Goal: Information Seeking & Learning: Learn about a topic

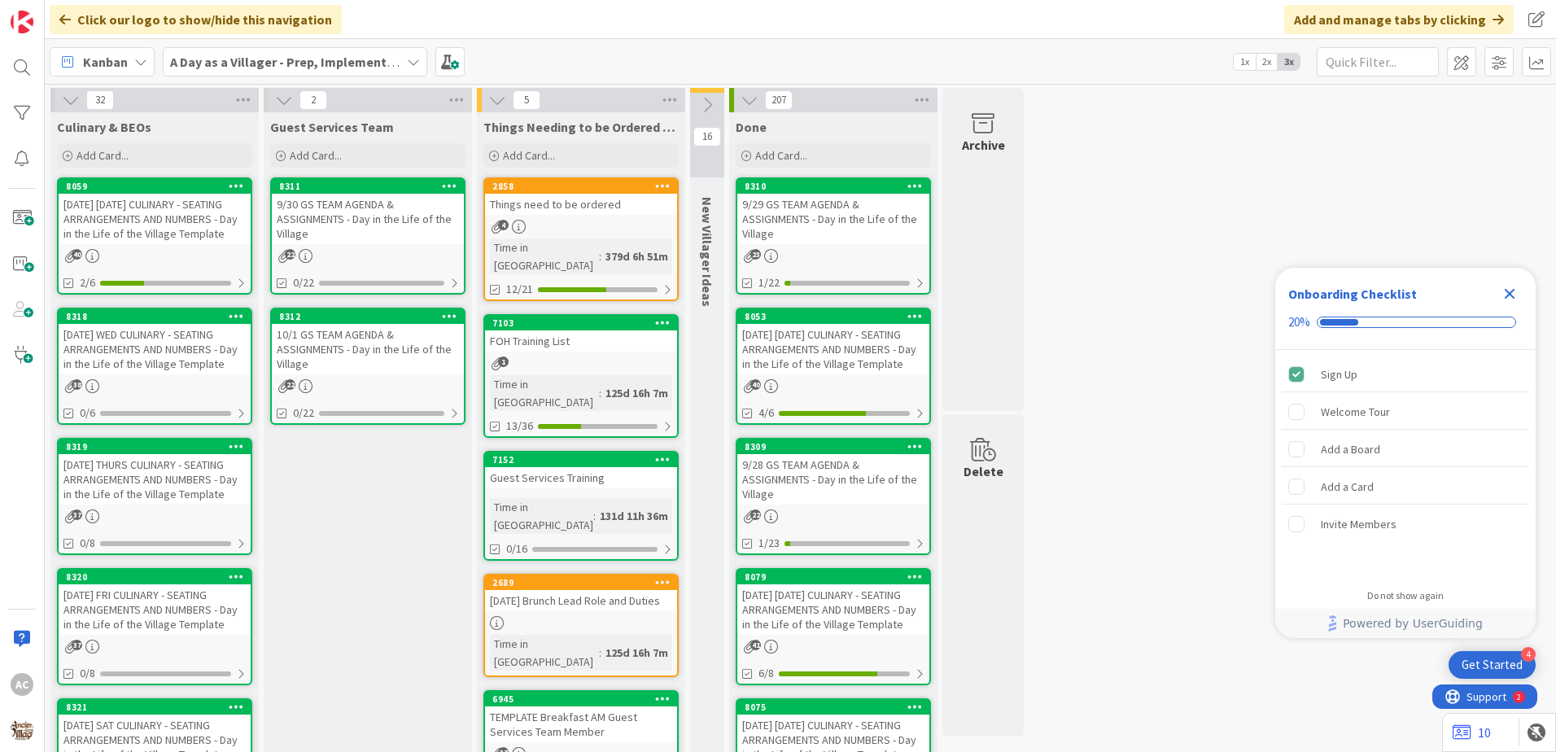
click at [182, 373] on div "[DATE] WED CULINARY - SEATING ARRANGEMENTS AND NUMBERS - Day in the Life of the…" at bounding box center [155, 349] width 192 height 50
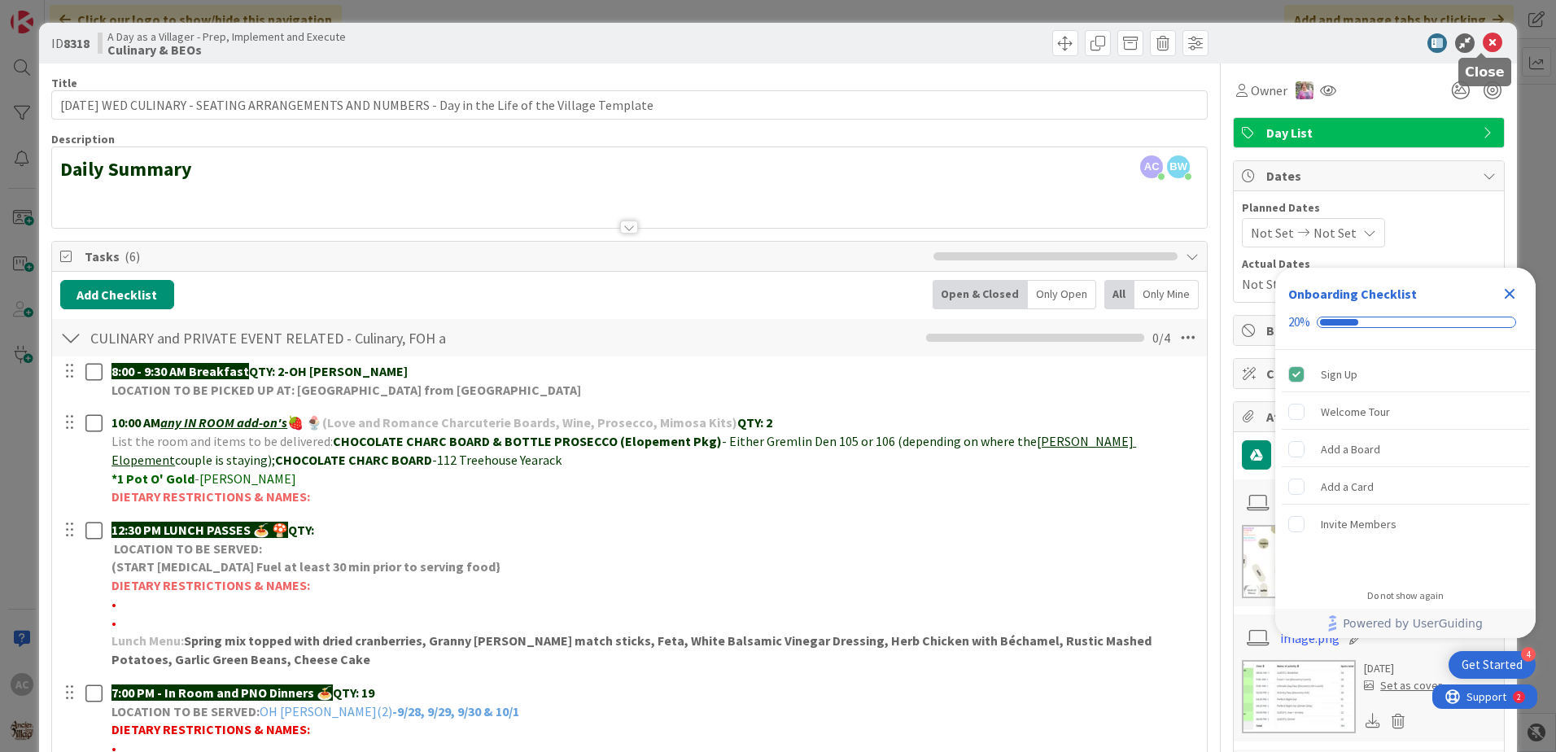
click at [1483, 41] on icon at bounding box center [1493, 43] width 20 height 20
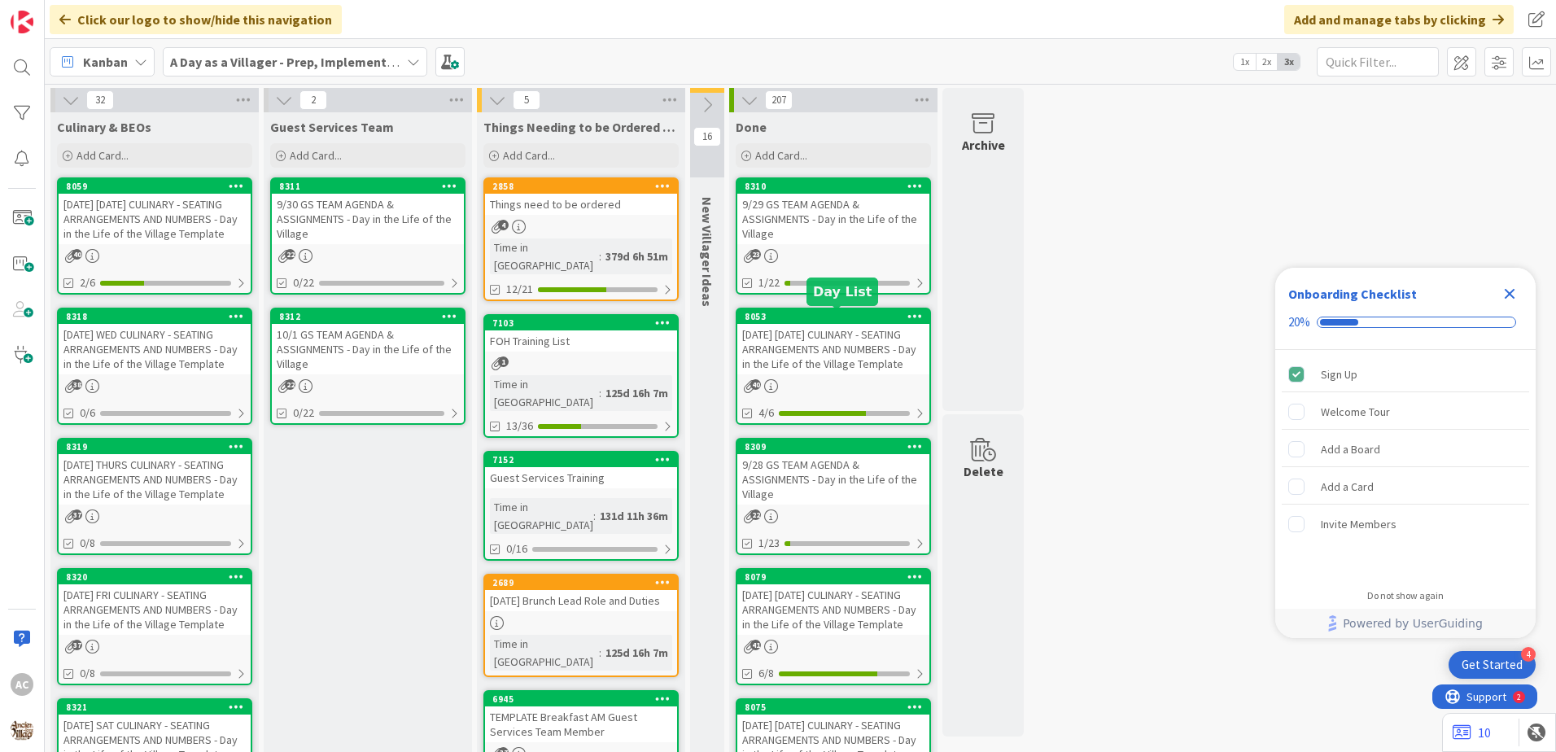
scroll to position [81, 0]
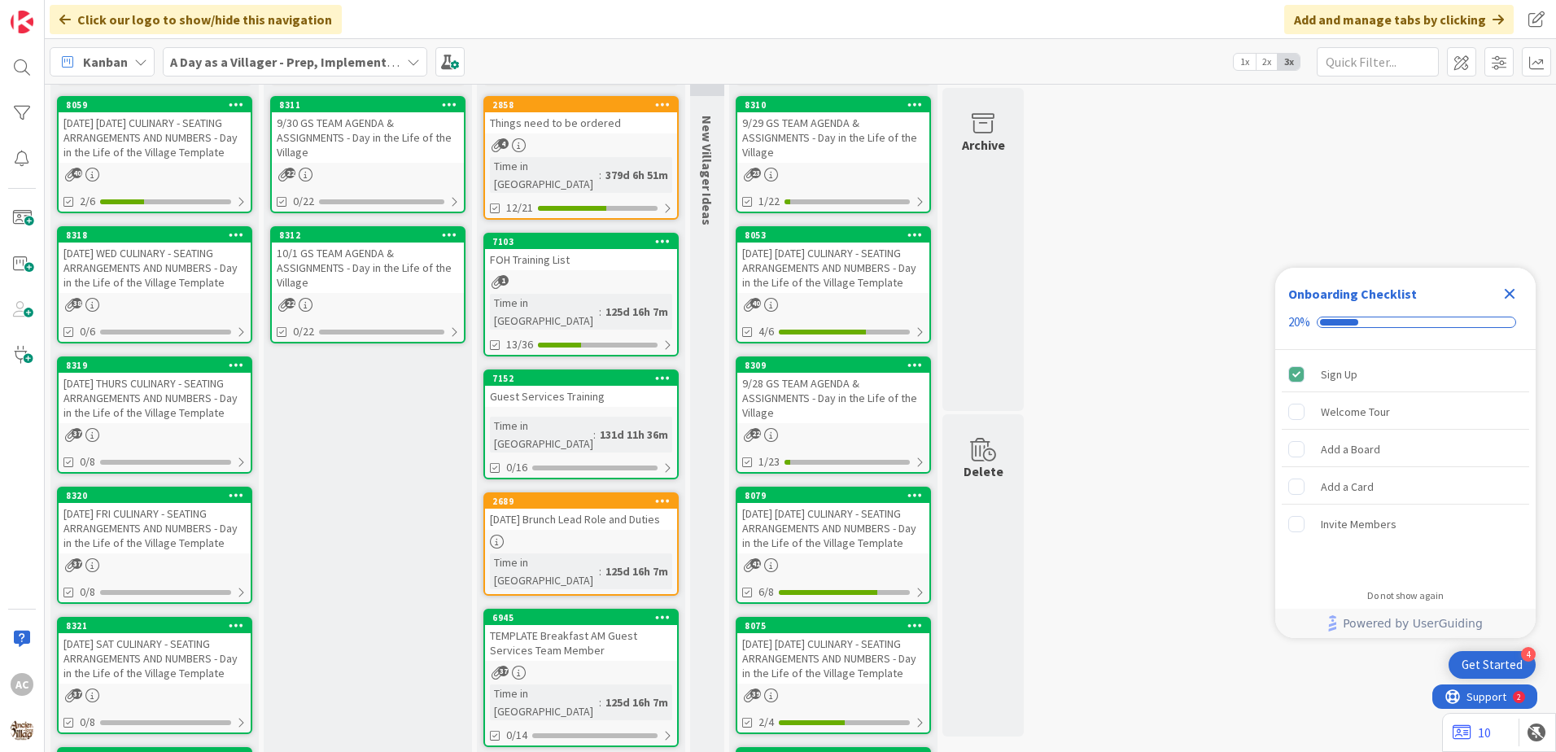
click at [886, 538] on div "[DATE] [DATE] CULINARY - SEATING ARRANGEMENTS AND NUMBERS - Day in the Life of …" at bounding box center [834, 528] width 192 height 50
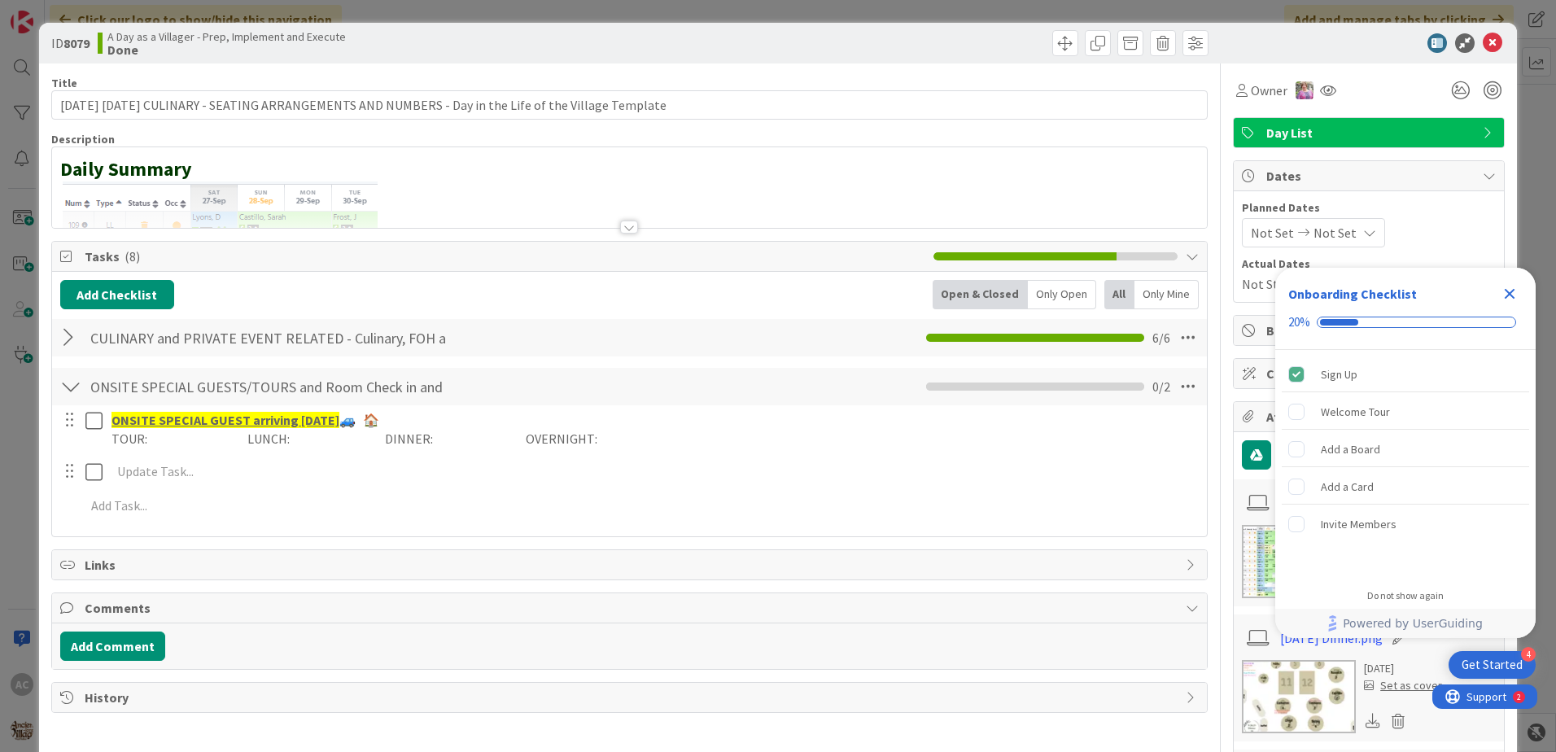
click at [72, 341] on div at bounding box center [70, 337] width 21 height 29
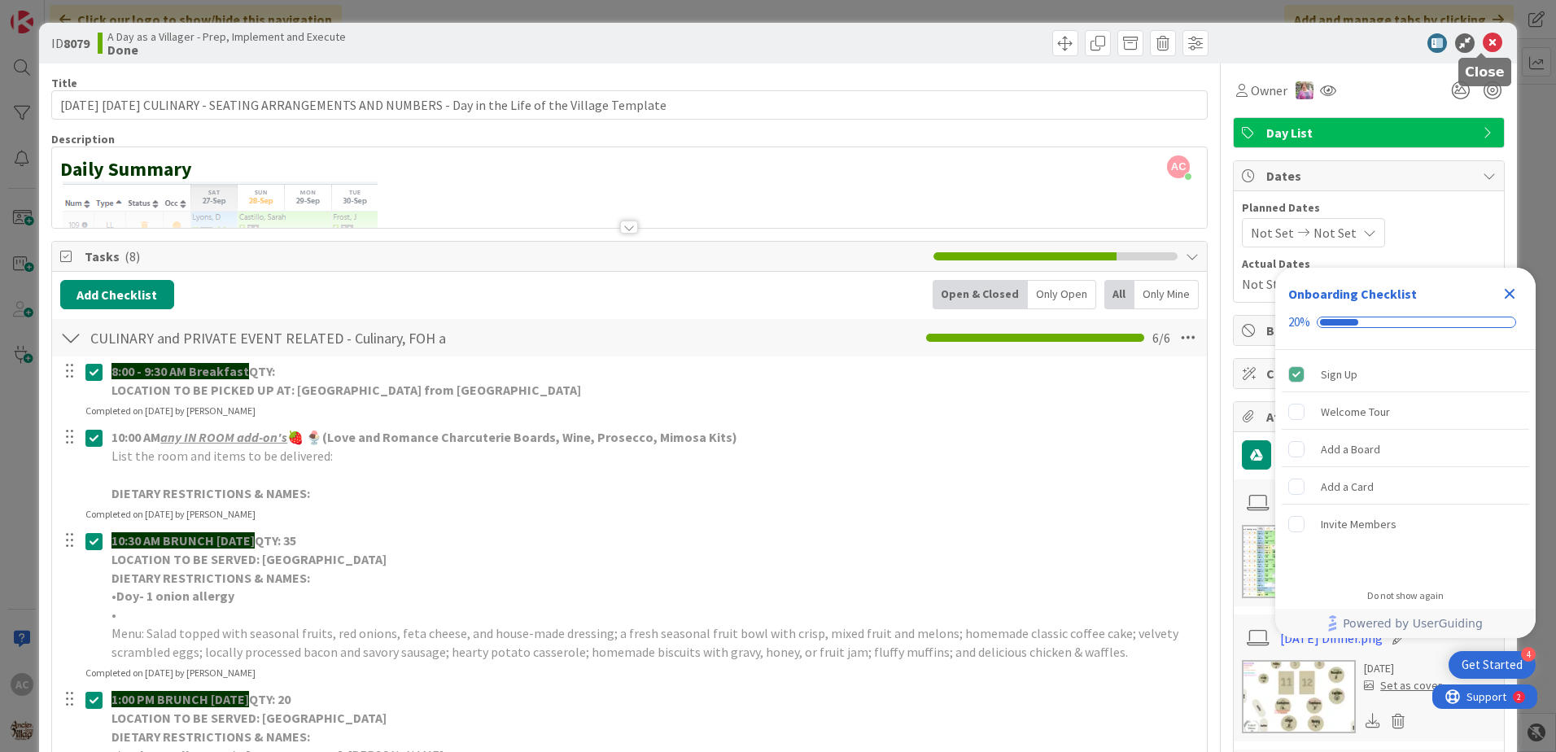
click at [1483, 42] on icon at bounding box center [1493, 43] width 20 height 20
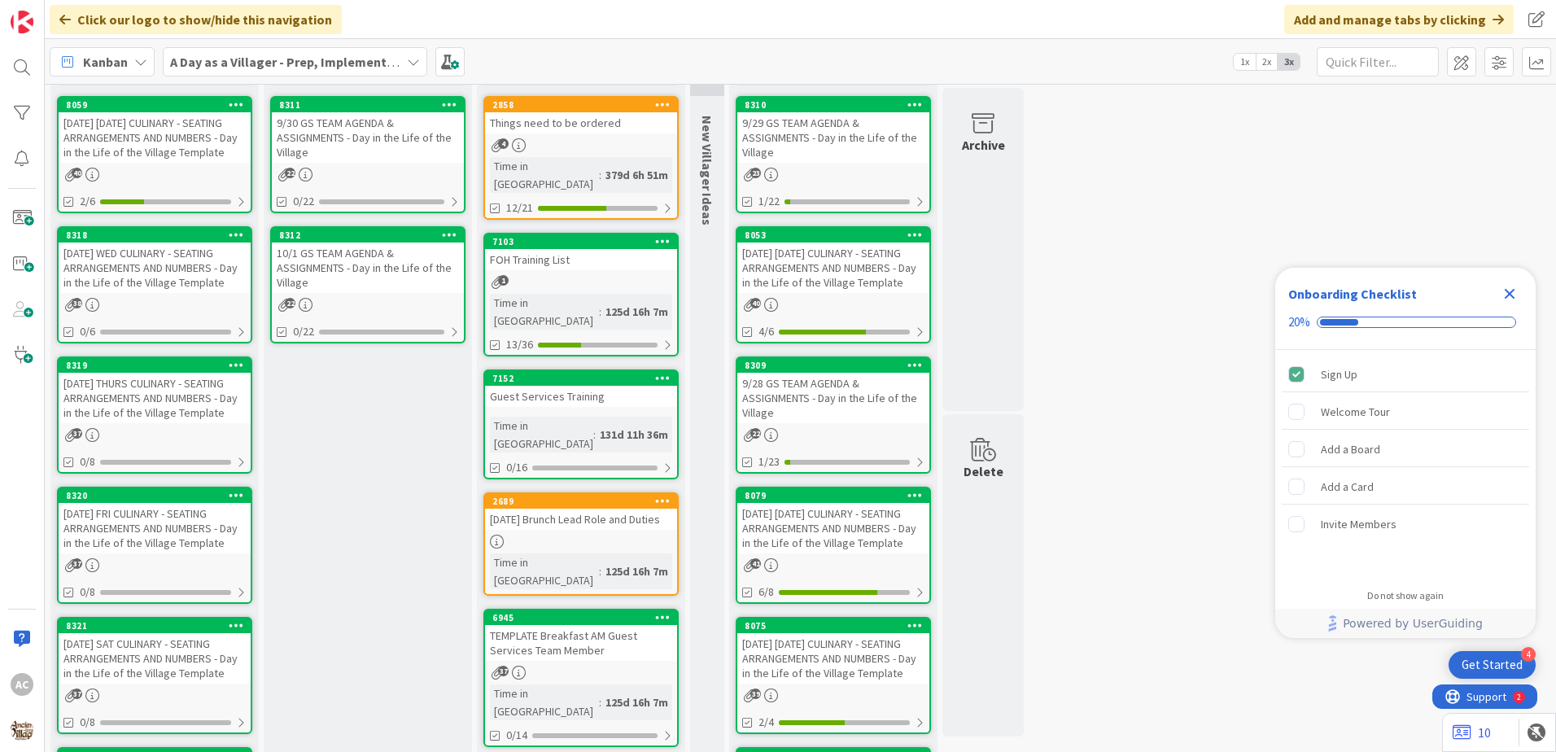
click at [853, 291] on div "[DATE] [DATE] CULINARY - SEATING ARRANGEMENTS AND NUMBERS - Day in the Life of …" at bounding box center [834, 268] width 192 height 50
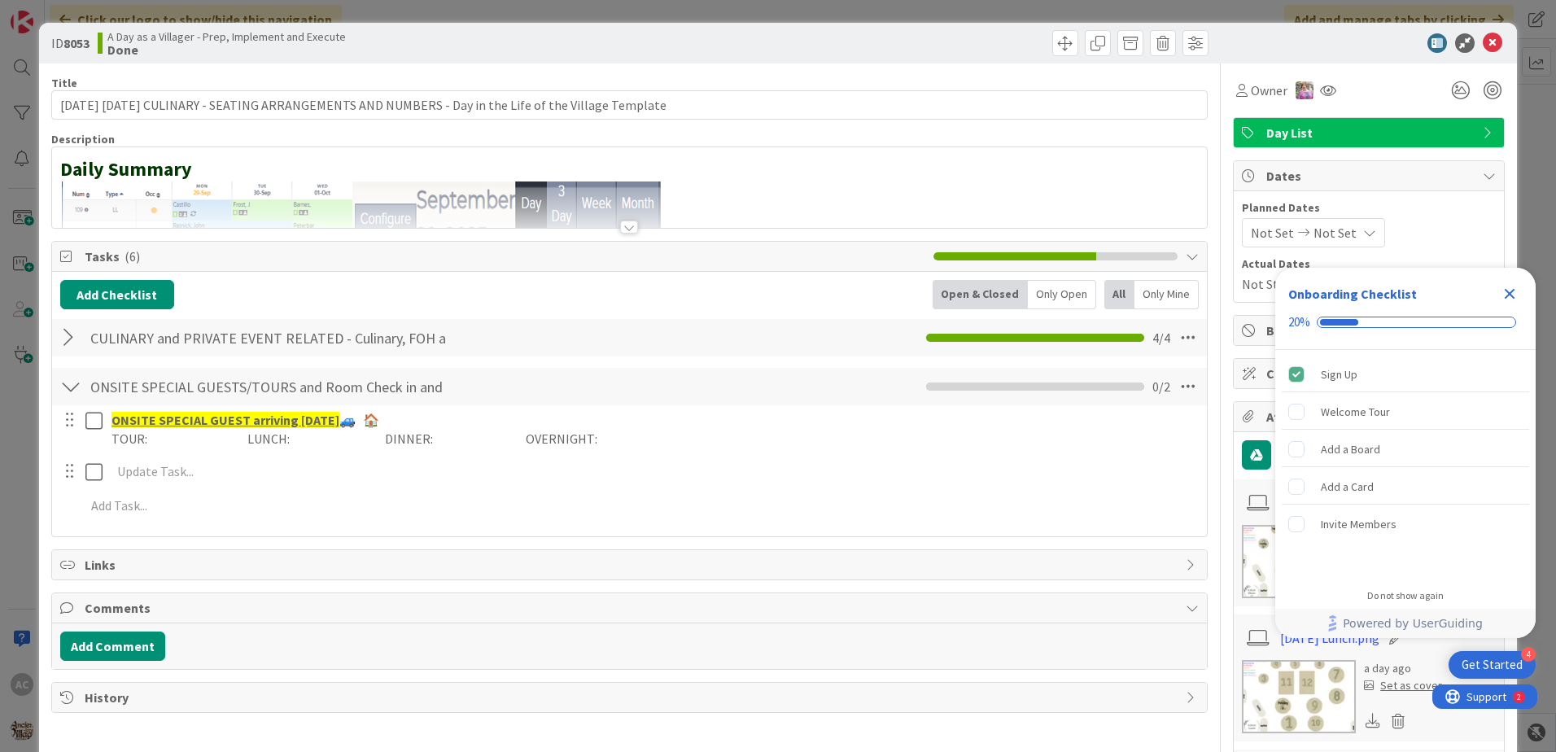
click at [63, 341] on div at bounding box center [70, 337] width 21 height 29
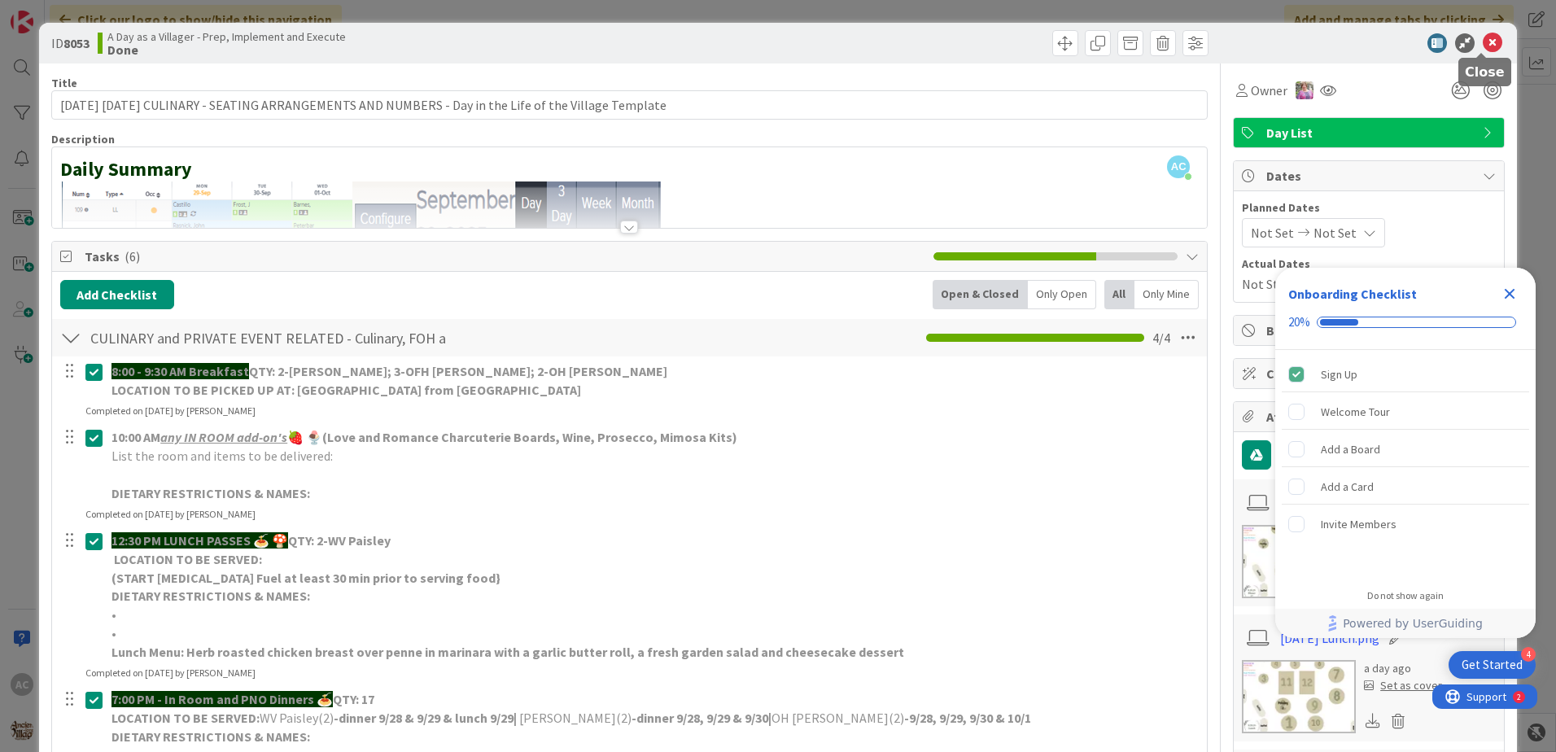
click at [1483, 48] on icon at bounding box center [1493, 43] width 20 height 20
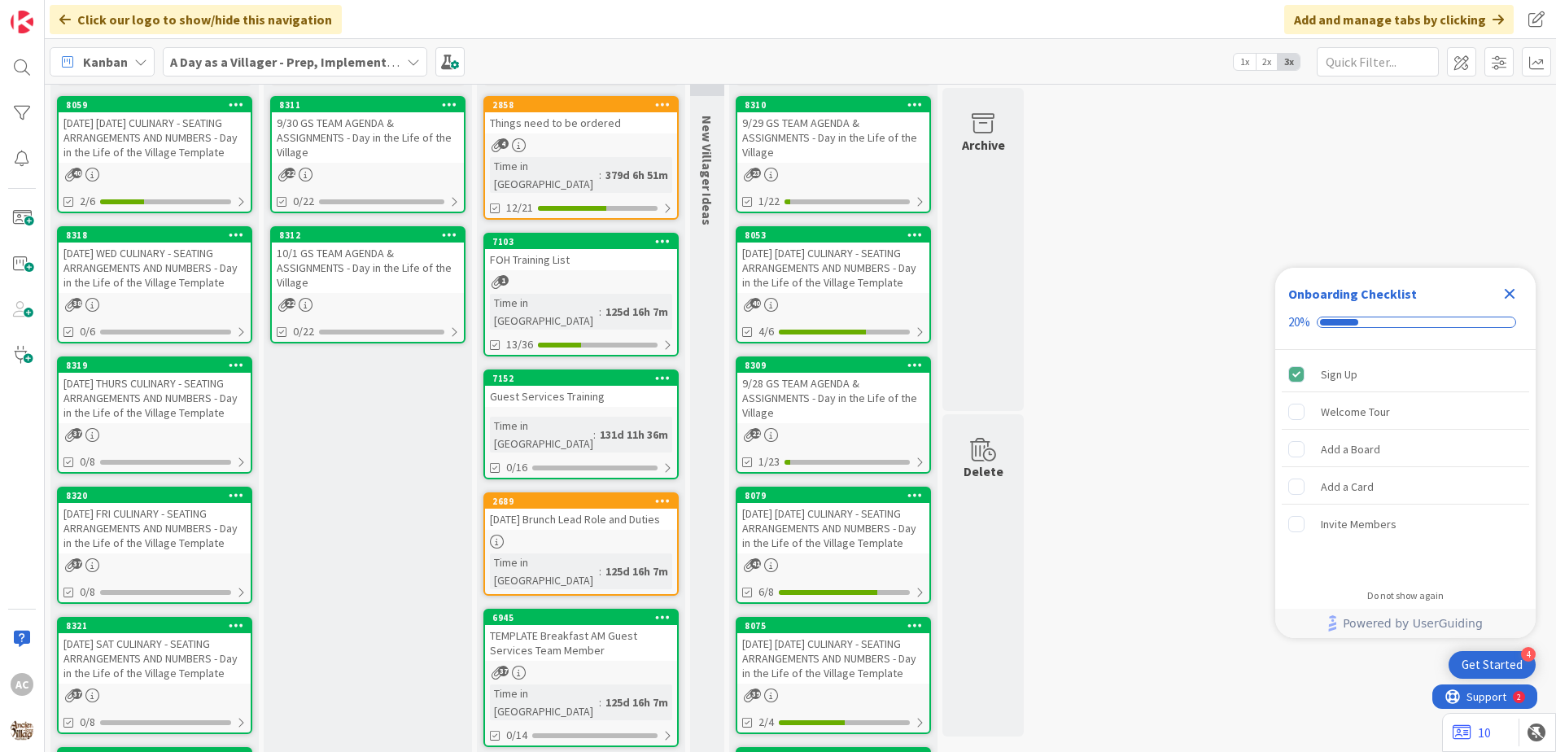
click at [208, 142] on div "[DATE] [DATE] CULINARY - SEATING ARRANGEMENTS AND NUMBERS - Day in the Life of …" at bounding box center [155, 137] width 192 height 50
